Goal: Information Seeking & Learning: Learn about a topic

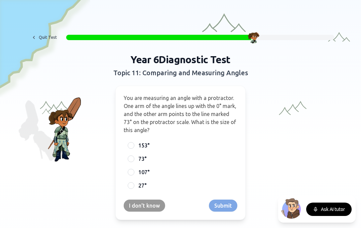
click at [135, 156] on div "73°" at bounding box center [181, 159] width 114 height 12
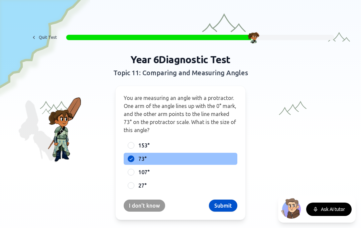
click at [223, 206] on button "Submit" at bounding box center [223, 205] width 28 height 12
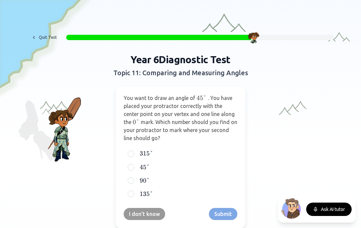
click at [162, 165] on label "45 ° 45° 45°" at bounding box center [185, 167] width 95 height 8
click at [134, 165] on button "45 ° 45° 45°" at bounding box center [130, 166] width 5 height 5
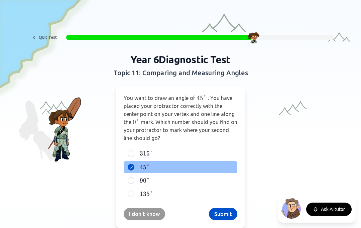
click at [217, 213] on button "Submit" at bounding box center [223, 214] width 28 height 12
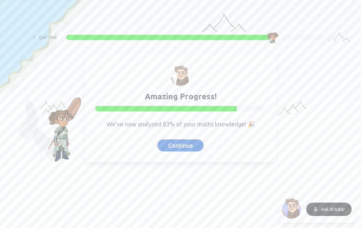
click at [196, 145] on button "Continue" at bounding box center [180, 145] width 46 height 12
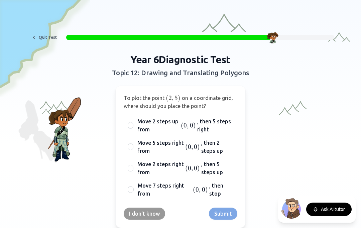
click at [177, 175] on span "Move 2 steps right from" at bounding box center [160, 168] width 46 height 16
click at [133, 171] on button "Move 2 steps right from ( 0 , 0 ) (0,0) ( 0 , 0 ) , then 5 steps up" at bounding box center [130, 167] width 5 height 5
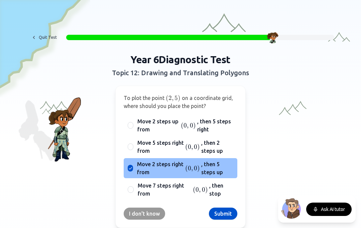
click at [219, 214] on button "Submit" at bounding box center [223, 213] width 28 height 12
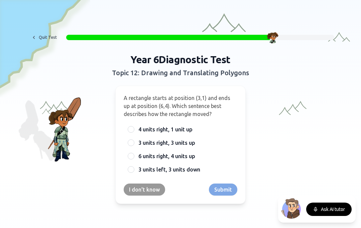
click at [142, 140] on span "3 units right, 3 units up" at bounding box center [166, 143] width 57 height 8
click at [134, 140] on button "3 units right, 3 units up" at bounding box center [130, 142] width 5 height 5
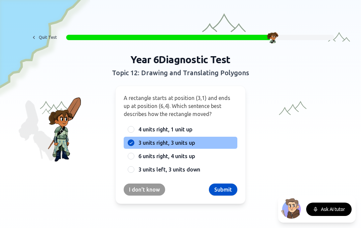
click at [189, 166] on span "3 units left, 3 units down" at bounding box center [169, 169] width 62 height 8
click at [134, 167] on button "3 units left, 3 units down" at bounding box center [130, 169] width 5 height 5
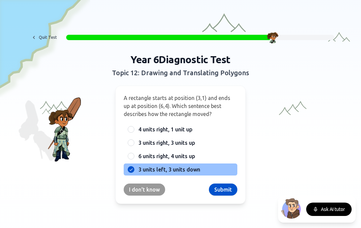
click at [216, 195] on button "Submit" at bounding box center [223, 189] width 28 height 12
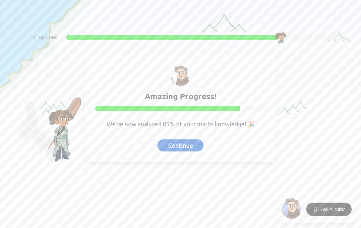
click at [157, 139] on div "Amazing Progress! We've now analyzed 85% of your maths knowledge! 🎉 Continue" at bounding box center [180, 107] width 192 height 109
click at [167, 147] on button "Continue" at bounding box center [180, 145] width 46 height 12
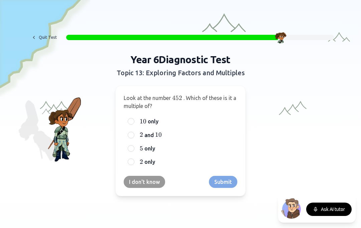
click at [225, 125] on label "10 10 10 only" at bounding box center [185, 121] width 95 height 8
click at [134, 124] on button "10 10 10 only" at bounding box center [130, 121] width 5 height 5
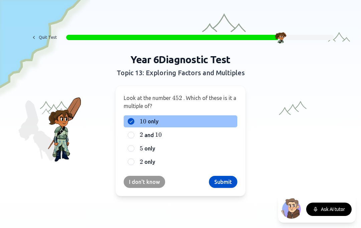
click at [208, 165] on label "2 2 2 only" at bounding box center [185, 162] width 95 height 8
click at [134, 164] on button "2 2 2 only" at bounding box center [130, 161] width 5 height 5
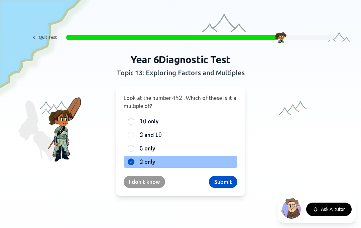
click at [228, 137] on label "2 2 2 and 10 10 10" at bounding box center [185, 135] width 95 height 8
click at [134, 137] on button "2 2 2 and 10 10 10" at bounding box center [130, 134] width 5 height 5
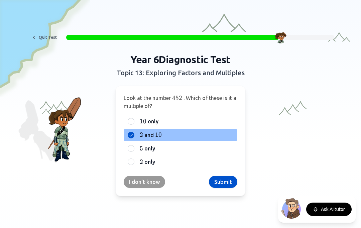
click at [233, 123] on label "10 10 10 only" at bounding box center [185, 121] width 95 height 8
click at [134, 123] on button "10 10 10 only" at bounding box center [130, 121] width 5 height 5
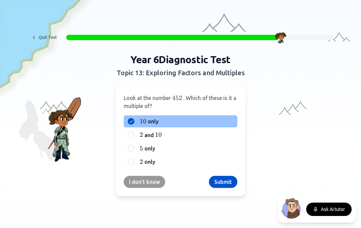
click at [223, 137] on label "2 2 2 and 10 10 10" at bounding box center [185, 135] width 95 height 8
click at [134, 137] on button "2 2 2 and 10 10 10" at bounding box center [130, 134] width 5 height 5
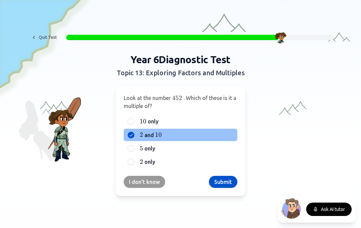
click at [223, 183] on button "Submit" at bounding box center [223, 182] width 28 height 12
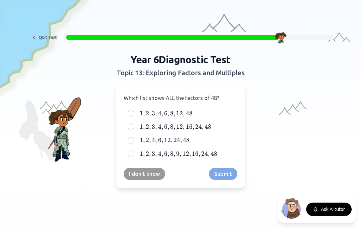
click at [226, 141] on label "1 , 2 , 4 , 6 , 12 , 24 , 48 1, 2, 4, 6, 12, 24, 48 1 , 2 , 4 , 6 , 12 , 24 , 48" at bounding box center [185, 140] width 95 height 8
click at [134, 141] on button "1 , 2 , 4 , 6 , 12 , 24 , 48 1, 2, 4, 6, 12, 24, 48 1 , 2 , 4 , 6 , 12 , 24 , 48" at bounding box center [130, 140] width 5 height 5
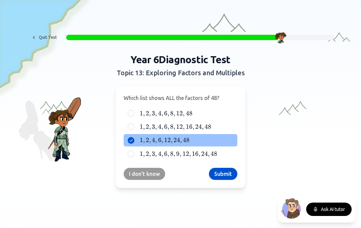
click at [224, 172] on button "Submit" at bounding box center [223, 174] width 28 height 12
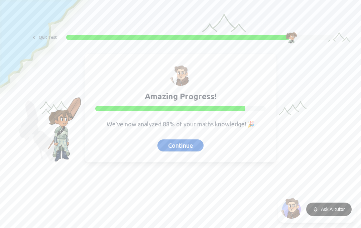
click at [202, 144] on button "Continue" at bounding box center [180, 145] width 46 height 12
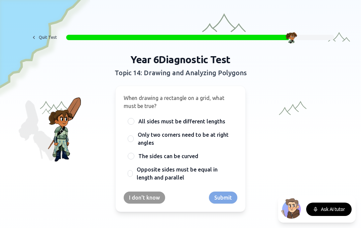
click at [220, 142] on span "Only two corners need to be at right angles" at bounding box center [185, 139] width 95 height 16
click at [133, 141] on button "Only two corners need to be at right angles" at bounding box center [130, 138] width 5 height 5
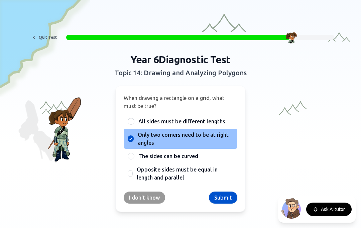
click at [226, 190] on div "When drawing a rectangle on a grid, what must be true? All sides must be differ…" at bounding box center [180, 148] width 130 height 126
click at [226, 195] on button "Submit" at bounding box center [223, 197] width 28 height 12
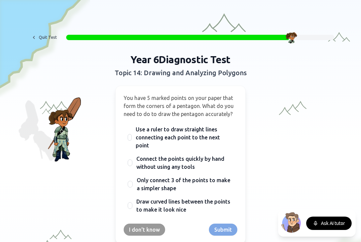
click at [330, 224] on button "Ask AI tutor" at bounding box center [328, 222] width 45 height 13
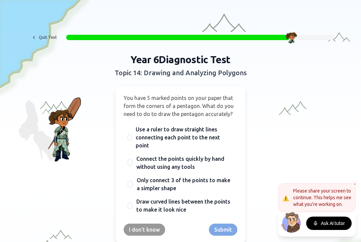
click at [232, 136] on span "Use a ruler to draw straight lines connecting each point to the next point" at bounding box center [184, 137] width 97 height 24
click at [132, 136] on button "Use a ruler to draw straight lines connecting each point to the next point" at bounding box center [129, 137] width 5 height 5
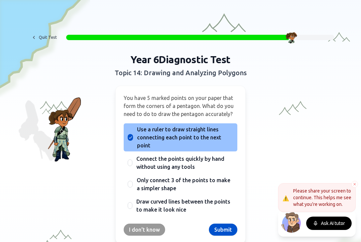
click at [226, 223] on button "Submit" at bounding box center [223, 229] width 28 height 12
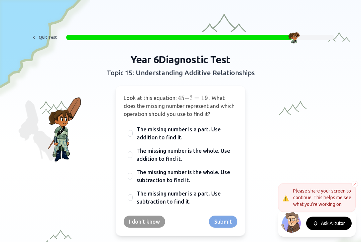
click at [222, 197] on span "The missing number is a part. Use subtraction to find it." at bounding box center [185, 197] width 96 height 16
click at [133, 197] on button "The missing number is a part. Use subtraction to find it." at bounding box center [129, 197] width 5 height 5
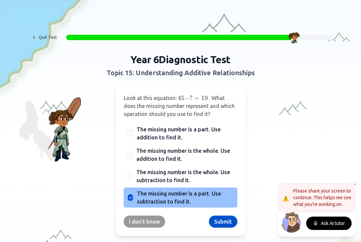
click at [229, 219] on button "Submit" at bounding box center [223, 221] width 28 height 12
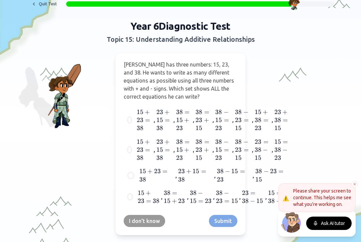
scroll to position [34, 0]
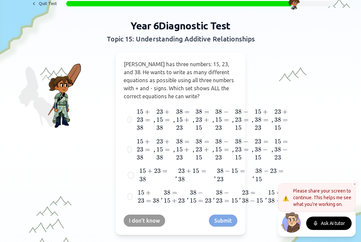
click at [351, 185] on button at bounding box center [354, 184] width 7 height 7
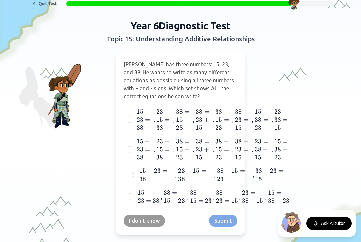
click at [230, 210] on div "[PERSON_NAME] has three numbers: 15, 23, and 38. He wants to write as many diff…" at bounding box center [180, 143] width 130 height 183
click at [239, 181] on span "38 − 15 = 23 38 - 15 = 23 38 − 15 = 23" at bounding box center [234, 175] width 35 height 16
click at [134, 178] on button "15 + 23 = 38 15 + 23 = 38 15 + 23 = 38 , 23 + 15 = 38 23 + 15 = 38 23 + 15 = 38…" at bounding box center [130, 174] width 5 height 5
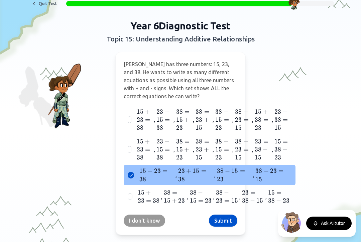
click at [231, 197] on span "15" at bounding box center [234, 200] width 7 height 7
click at [133, 197] on button "15 + 23 = 38 15 + 23 = 38 15 + 23 = 38 , 38 = 15 + 23 38 = 15 + 23 38 = 15 + 23…" at bounding box center [129, 196] width 5 height 5
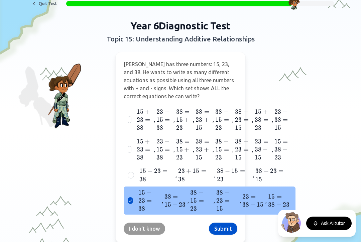
click at [225, 222] on button "Submit" at bounding box center [223, 228] width 28 height 12
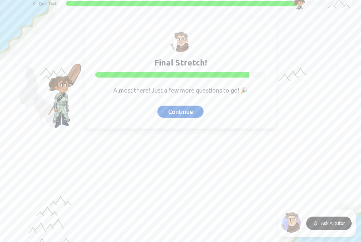
click at [185, 111] on button "Continue" at bounding box center [180, 111] width 46 height 12
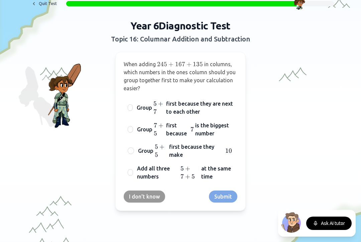
click at [194, 169] on span "5 + 7 + 5 5 + 7 + 5 5 + 7 + 5" at bounding box center [189, 172] width 19 height 16
click at [133, 170] on button "Add all three numbers 5 + 7 + 5 5 + 7 + 5 5 + 7 + 5 at the same time" at bounding box center [130, 172] width 5 height 5
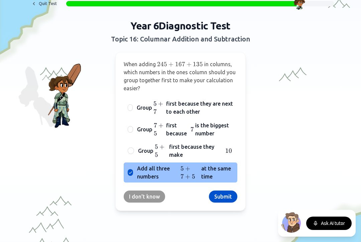
click at [214, 131] on span "is the biggest number" at bounding box center [214, 129] width 38 height 16
click at [133, 131] on button "Group 7 + 5 7 + 5 7 + 5 first because 7 7 7 is the biggest number" at bounding box center [130, 129] width 5 height 5
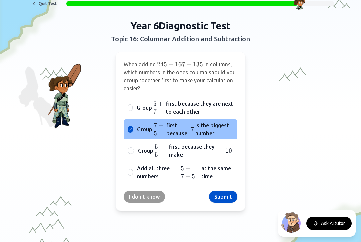
click at [231, 195] on button "Submit" at bounding box center [223, 196] width 28 height 12
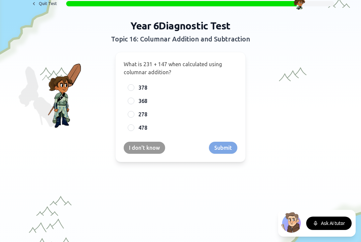
click at [175, 87] on label "378" at bounding box center [185, 87] width 95 height 8
click at [134, 87] on button "378" at bounding box center [130, 87] width 5 height 5
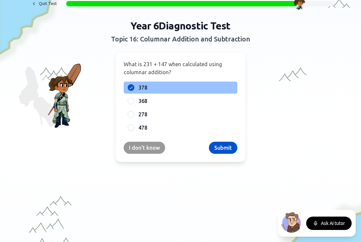
click at [226, 148] on button "Submit" at bounding box center [223, 148] width 28 height 12
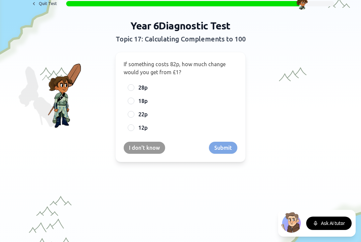
click at [188, 104] on label "18p" at bounding box center [185, 101] width 95 height 8
click at [134, 103] on button "18p" at bounding box center [130, 100] width 5 height 5
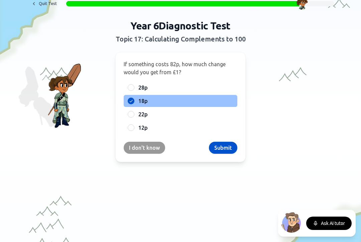
click at [223, 153] on button "Submit" at bounding box center [223, 148] width 28 height 12
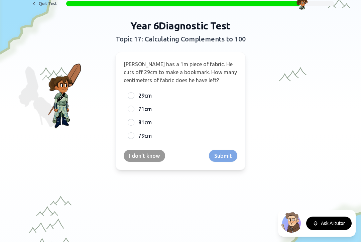
click at [172, 112] on label "71cm" at bounding box center [185, 109] width 95 height 8
click at [134, 112] on button "71cm" at bounding box center [130, 108] width 5 height 5
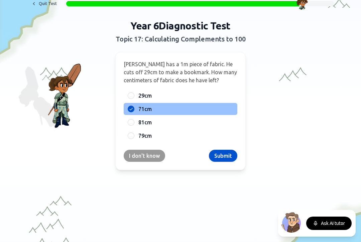
click at [220, 150] on button "Submit" at bounding box center [223, 156] width 28 height 12
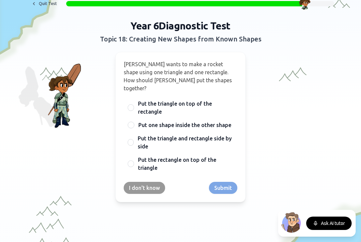
click at [220, 121] on span "Put one shape inside the other shape" at bounding box center [184, 125] width 93 height 8
click at [134, 122] on button "Put one shape inside the other shape" at bounding box center [130, 124] width 5 height 5
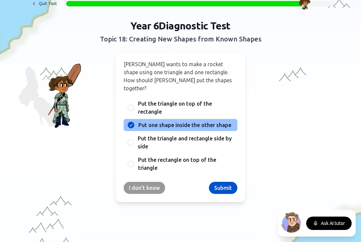
click at [220, 121] on span "Put one shape inside the other shape" at bounding box center [184, 125] width 93 height 8
click at [134, 122] on button "Put one shape inside the other shape" at bounding box center [130, 124] width 5 height 5
click at [224, 182] on button "Submit" at bounding box center [223, 188] width 28 height 12
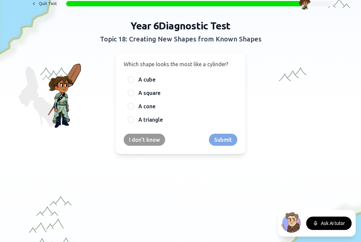
click at [212, 83] on label "A cube" at bounding box center [185, 79] width 95 height 8
click at [134, 82] on button "A cube" at bounding box center [130, 79] width 5 height 5
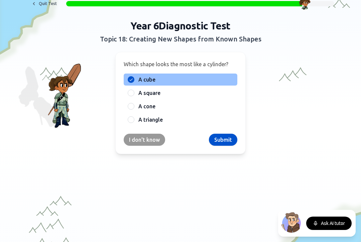
click at [227, 137] on button "Submit" at bounding box center [223, 140] width 28 height 12
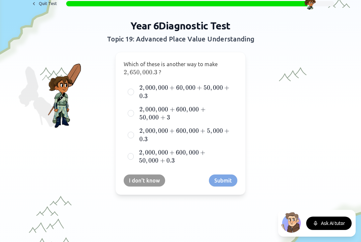
click at [222, 180] on div "I don't know Submit" at bounding box center [181, 180] width 114 height 12
click at [217, 149] on span "2 , 000 , 000 + 600 , 000 + 50 , 000 + 0.3 2,000,000 + 600,000 + 50,000 + 0.3 2…" at bounding box center [185, 156] width 93 height 16
click at [133, 154] on button "2 , 000 , 000 + 600 , 000 + 50 , 000 + 0.3 2,000,000 + 600,000 + 50,000 + 0.3 2…" at bounding box center [130, 156] width 5 height 5
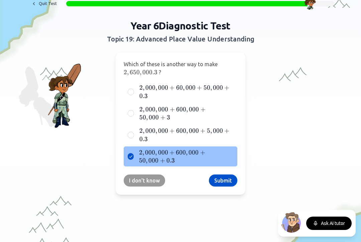
click at [223, 176] on button "Submit" at bounding box center [223, 180] width 28 height 12
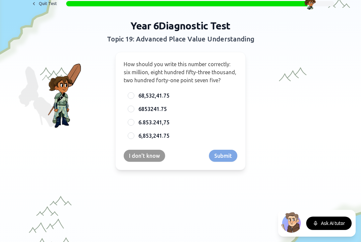
click at [202, 137] on label "6,853,241.75" at bounding box center [185, 136] width 95 height 8
click at [134, 137] on button "6,853,241.75" at bounding box center [130, 135] width 5 height 5
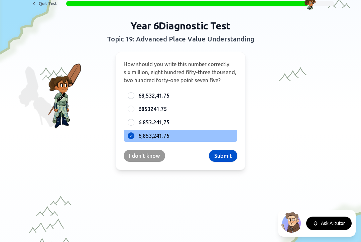
click at [221, 156] on button "Submit" at bounding box center [223, 156] width 28 height 12
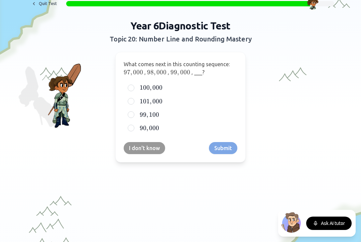
click at [209, 86] on label "100 , 000 100,000 100 , 000" at bounding box center [185, 87] width 95 height 8
click at [134, 86] on button "100 , 000 100,000 100 , 000" at bounding box center [130, 87] width 5 height 5
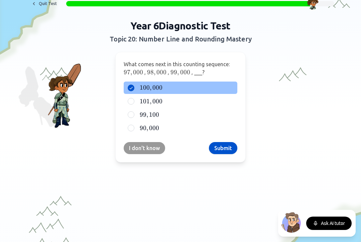
click at [224, 149] on button "Submit" at bounding box center [223, 148] width 28 height 12
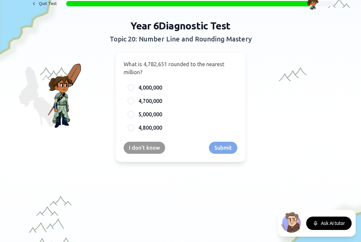
click at [208, 118] on label "5,000,000" at bounding box center [185, 114] width 95 height 8
click at [134, 117] on button "5,000,000" at bounding box center [130, 114] width 5 height 5
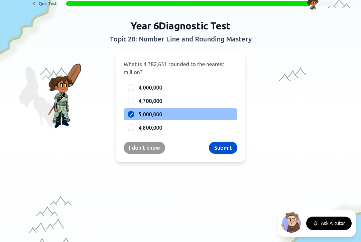
click at [225, 146] on button "Submit" at bounding box center [223, 148] width 28 height 12
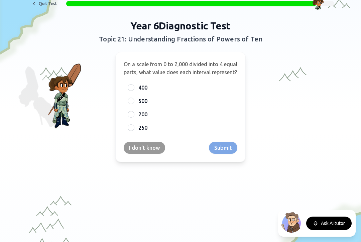
click at [188, 105] on label "500" at bounding box center [185, 101] width 95 height 8
click at [134, 103] on button "500" at bounding box center [130, 100] width 5 height 5
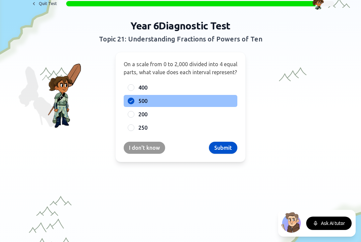
click at [226, 154] on button "Submit" at bounding box center [223, 148] width 28 height 12
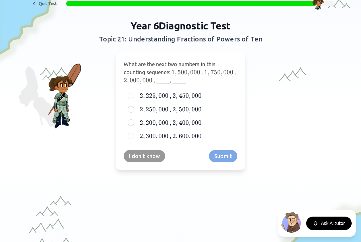
click at [220, 95] on label "2 , 225 , 000 2,225,000 2 , 225 , 000 , 2 , 450 , 000 2,450,000 2 , 450 , 000" at bounding box center [185, 95] width 95 height 8
click at [134, 95] on button "2 , 225 , 000 2,225,000 2 , 225 , 000 , 2 , 450 , 000 2,450,000 2 , 450 , 000" at bounding box center [130, 95] width 5 height 5
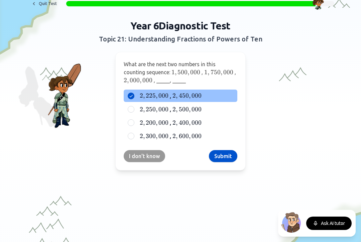
click at [221, 151] on button "Submit" at bounding box center [223, 156] width 28 height 12
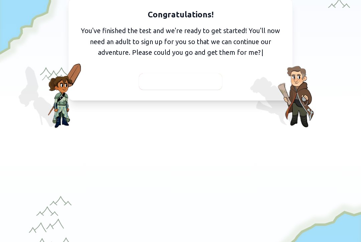
click at [175, 84] on span "I've got them with me" at bounding box center [180, 81] width 61 height 9
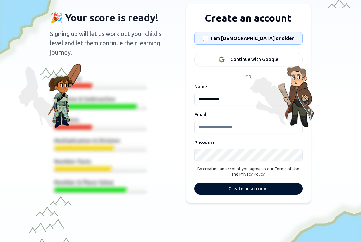
click at [261, 40] on label "I am [DEMOGRAPHIC_DATA] or older" at bounding box center [252, 38] width 83 height 7
